Goal: Information Seeking & Learning: Check status

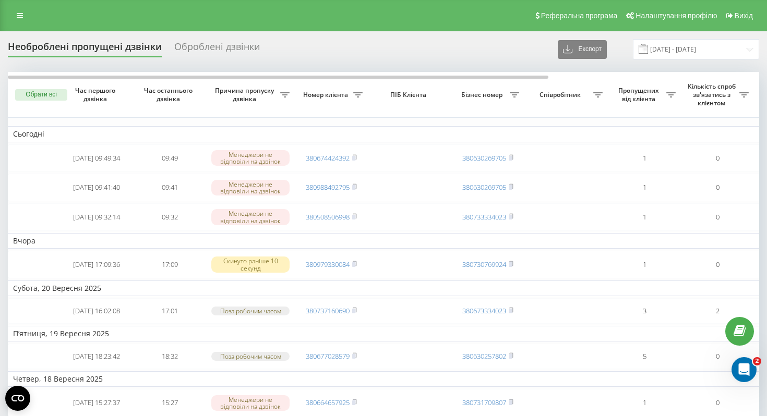
click at [24, 23] on div "Реферальна програма Налаштування профілю Вихід" at bounding box center [383, 15] width 767 height 31
click at [22, 16] on icon at bounding box center [20, 15] width 6 height 7
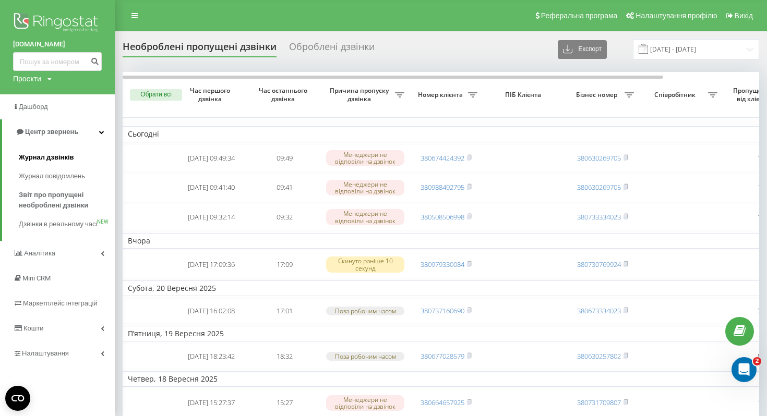
click at [65, 159] on span "Журнал дзвінків" at bounding box center [46, 157] width 55 height 10
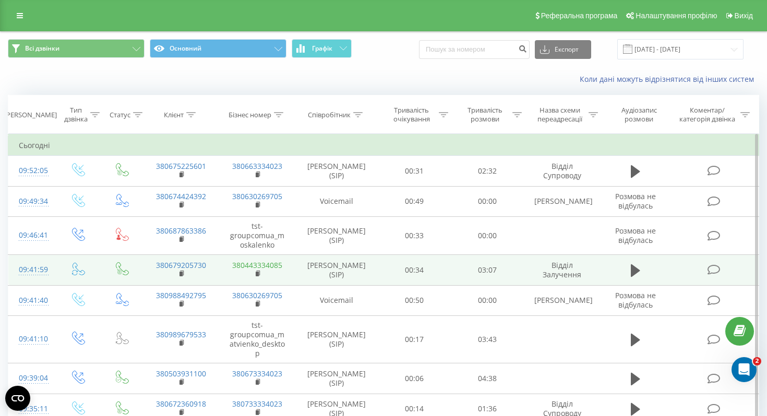
scroll to position [58, 0]
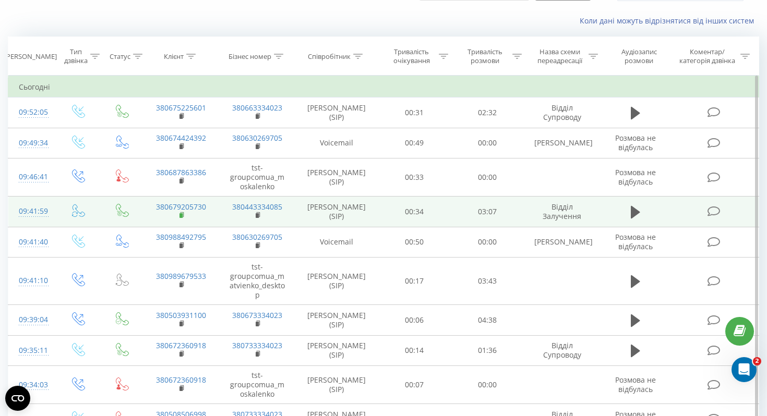
click at [183, 219] on icon at bounding box center [182, 215] width 6 height 7
click at [76, 217] on icon at bounding box center [78, 210] width 13 height 13
click at [43, 222] on div "09:41:59" at bounding box center [32, 211] width 26 height 20
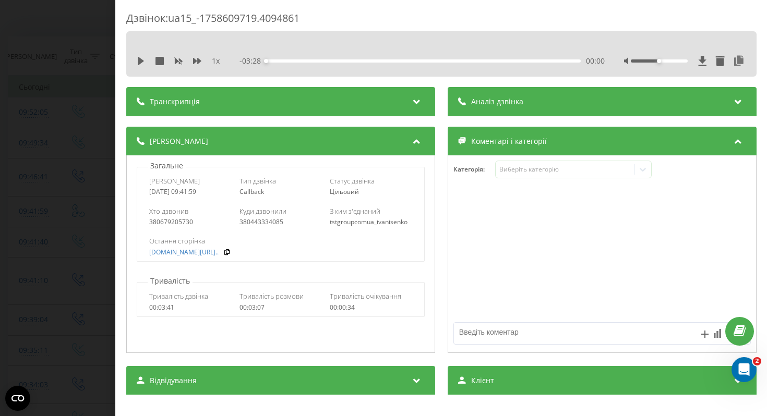
click at [87, 39] on div "Дзвінок : ua15_-1758609719.4094861 1 x - 03:28 00:00 00:00 Транскрипція Для AI-…" at bounding box center [383, 208] width 767 height 416
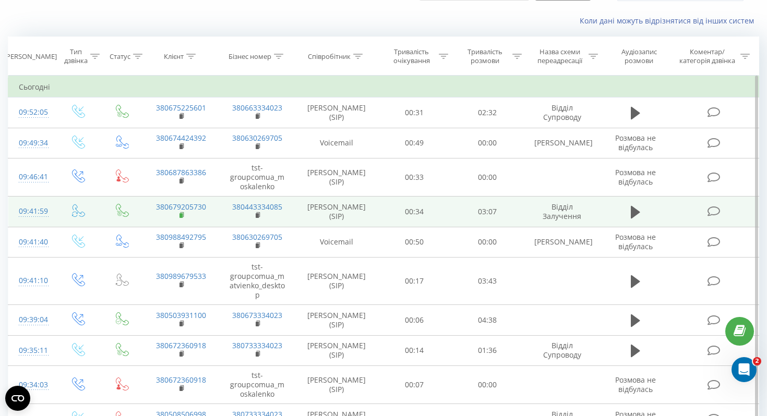
click at [181, 218] on rect at bounding box center [180, 215] width 3 height 5
